Goal: Information Seeking & Learning: Learn about a topic

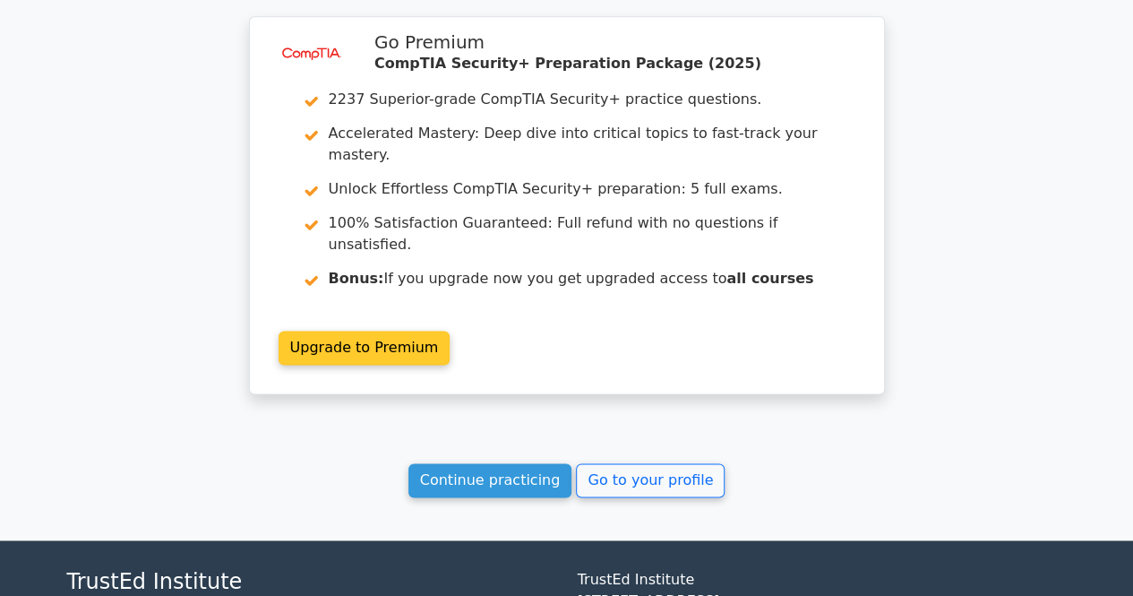
scroll to position [4408, 0]
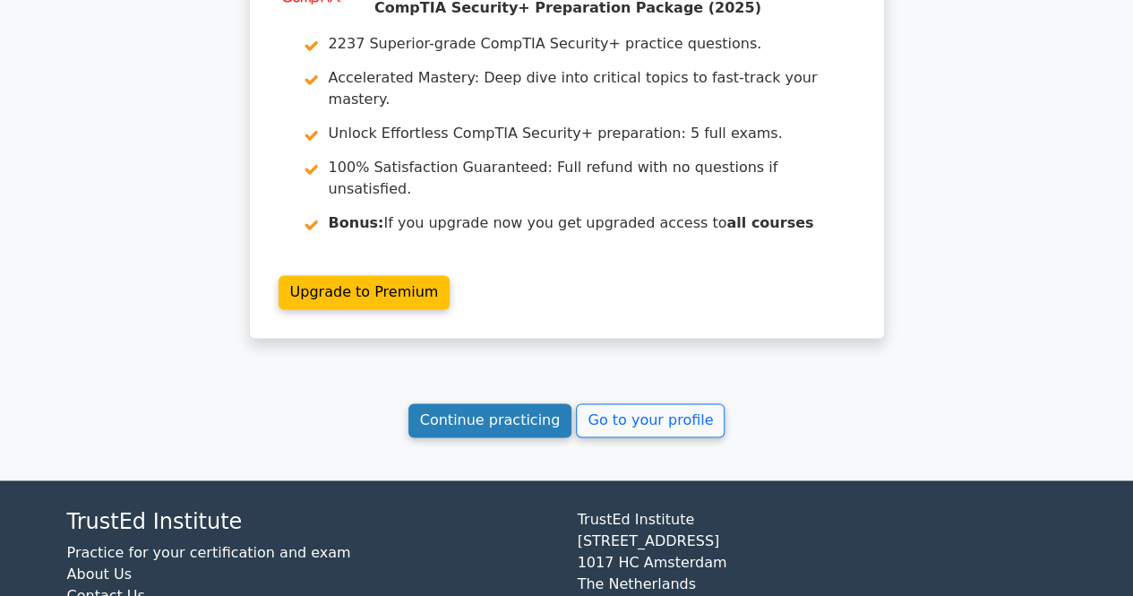
click at [525, 403] on link "Continue practicing" at bounding box center [490, 420] width 164 height 34
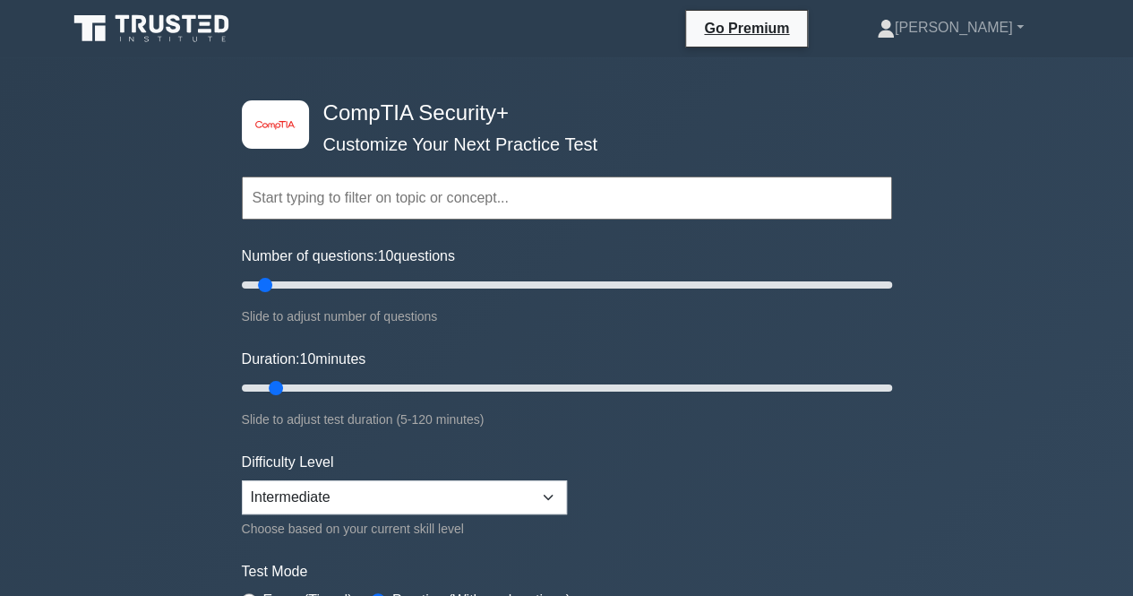
click at [356, 136] on div "Topics Cryptography Identity and Access Management Risk Management Network Secu…" at bounding box center [567, 173] width 650 height 102
click at [530, 253] on div "Number of questions: 10 questions Slide to adjust number of questions" at bounding box center [567, 286] width 650 height 82
click at [584, 194] on input "text" at bounding box center [567, 197] width 650 height 43
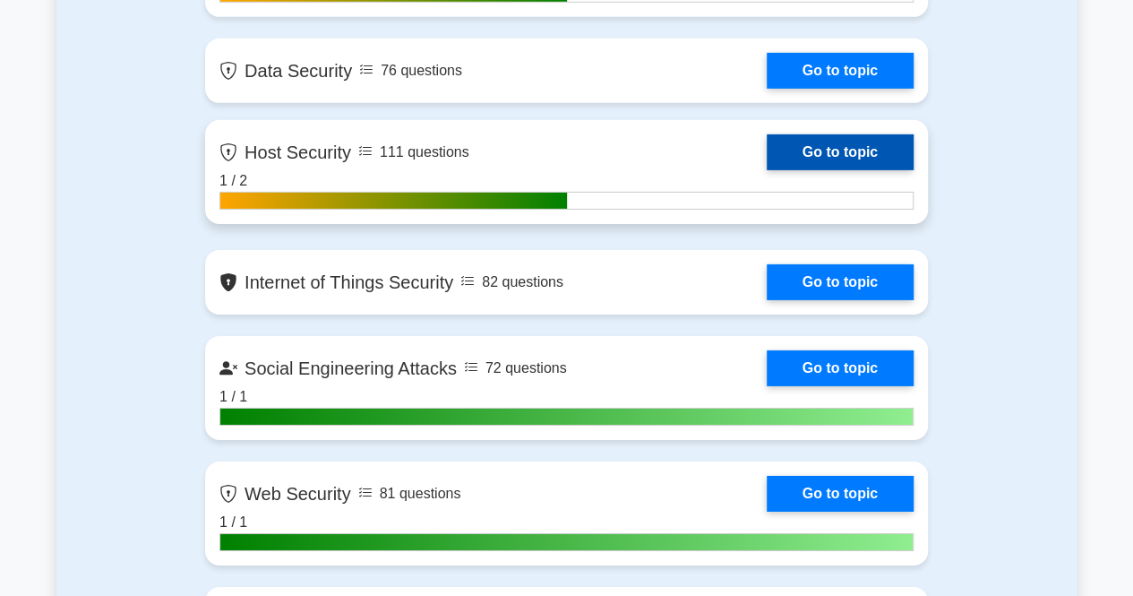
scroll to position [2687, 0]
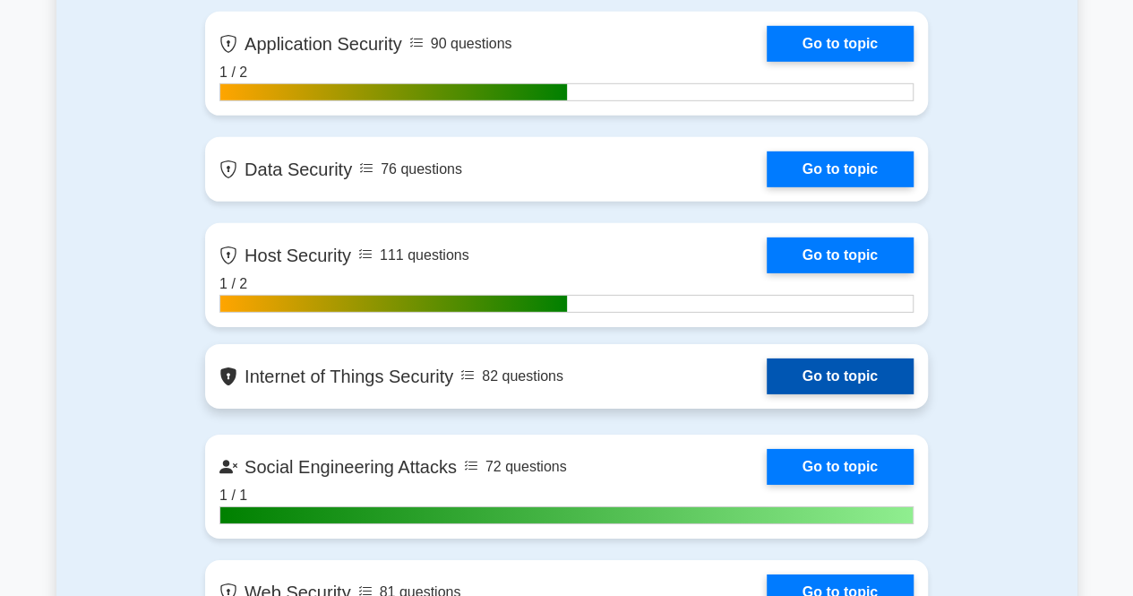
click at [845, 383] on link "Go to topic" at bounding box center [840, 376] width 147 height 36
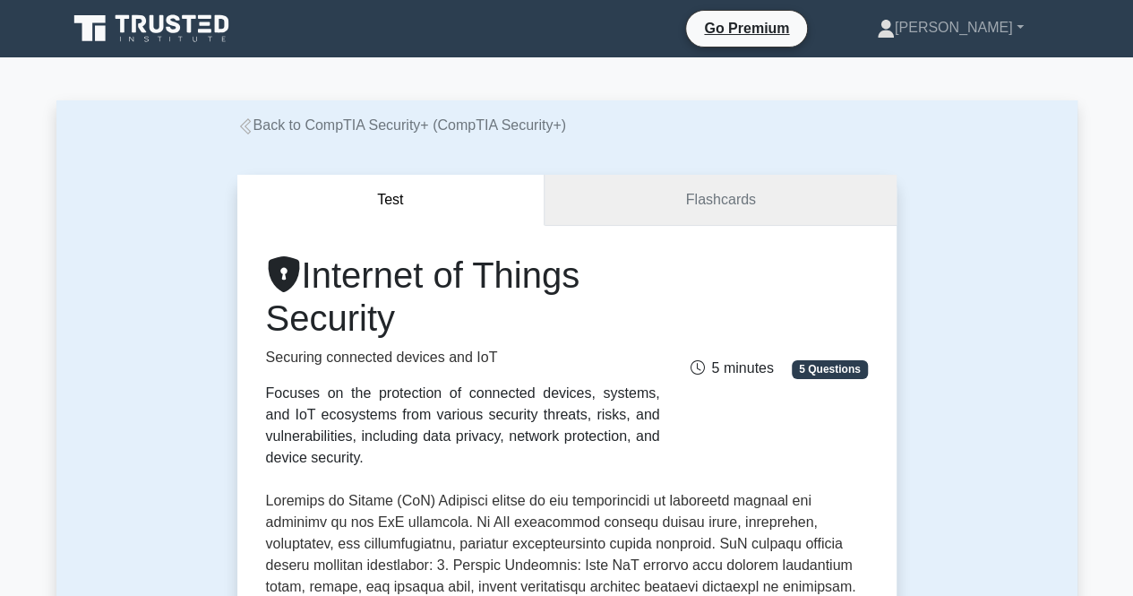
click at [717, 207] on link "Flashcards" at bounding box center [720, 200] width 351 height 51
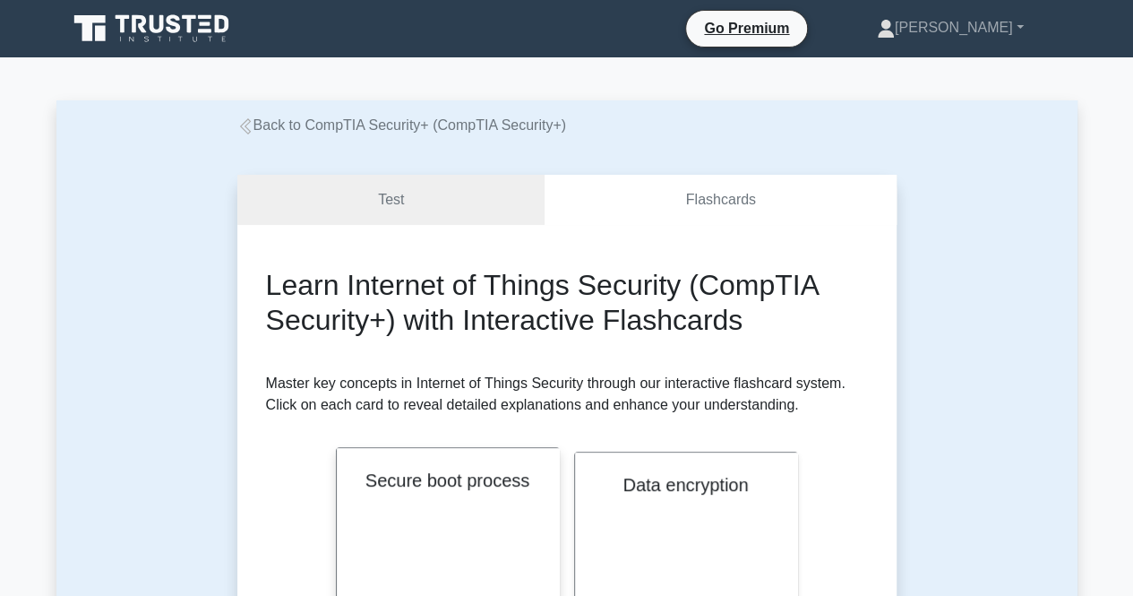
scroll to position [179, 0]
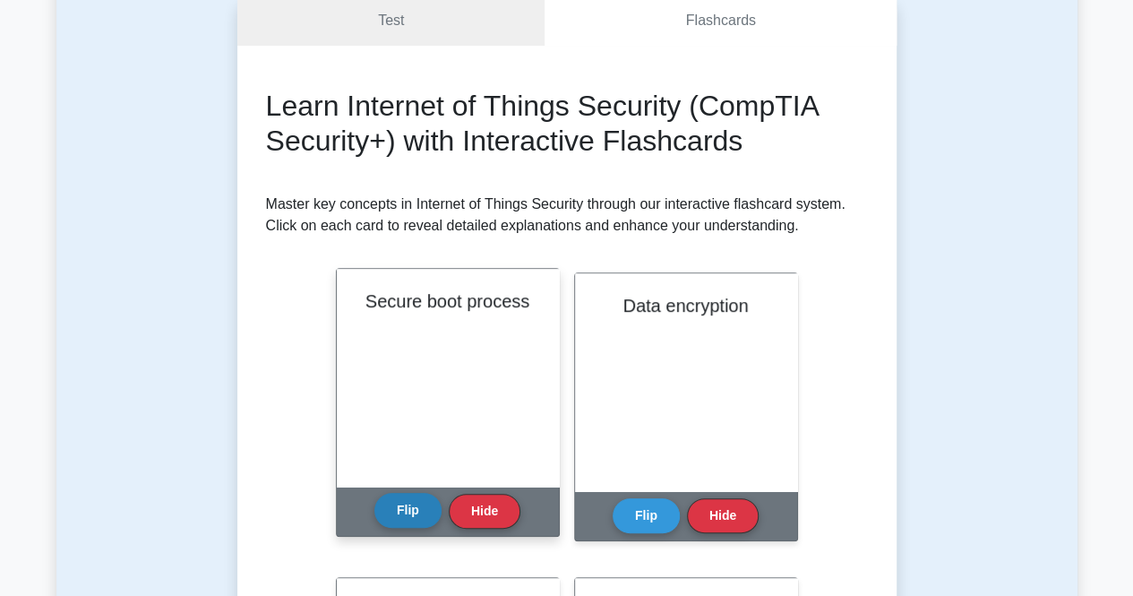
click at [450, 391] on div "Secure boot process" at bounding box center [448, 378] width 222 height 218
click at [413, 526] on button "Flip" at bounding box center [407, 510] width 67 height 35
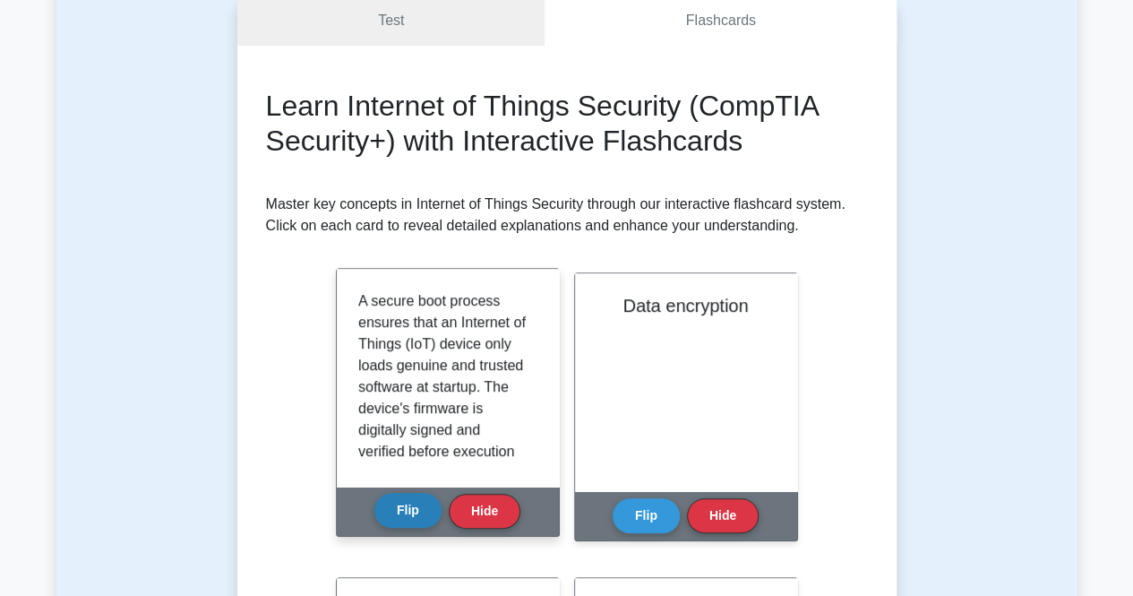
click at [412, 518] on button "Flip" at bounding box center [407, 510] width 67 height 35
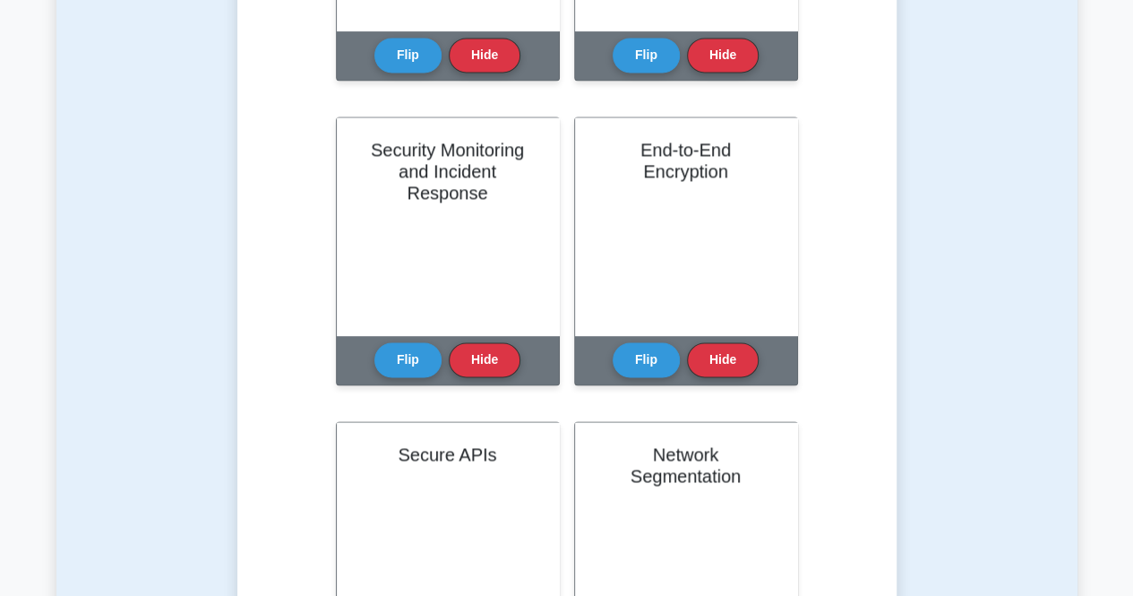
scroll to position [1433, 0]
